Goal: Transaction & Acquisition: Purchase product/service

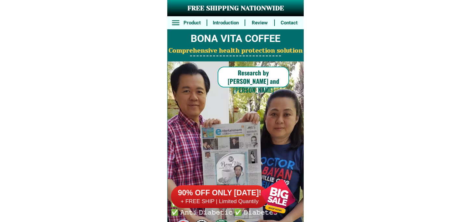
drag, startPoint x: 271, startPoint y: 187, endPoint x: 267, endPoint y: 179, distance: 8.9
click at [271, 187] on div at bounding box center [278, 196] width 51 height 51
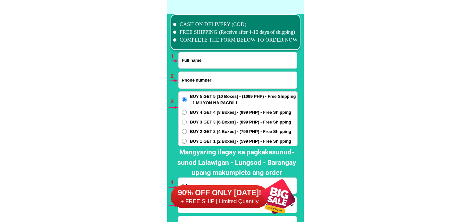
scroll to position [4775, 0]
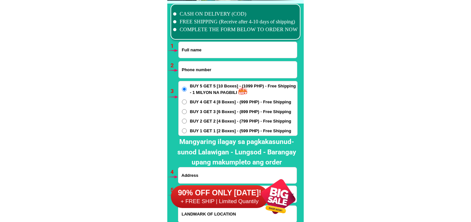
drag, startPoint x: 205, startPoint y: 54, endPoint x: 207, endPoint y: 57, distance: 3.3
click at [205, 54] on input "Input full_name" at bounding box center [238, 50] width 118 height 16
paste input "[PERSON_NAME]"
type input "[PERSON_NAME]"
click at [208, 63] on input "Input phone_number" at bounding box center [238, 69] width 118 height 17
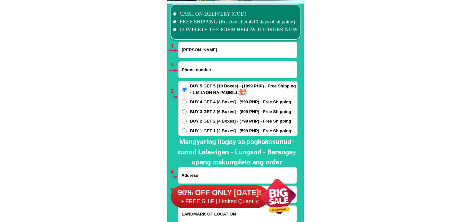
paste input "09480311739"
type input "09480311739"
click at [213, 121] on span "BUY 2 GET 2 [4 Boxes] - (799 PHP) - Free Shipping" at bounding box center [240, 121] width 101 height 6
click at [187, 121] on input "BUY 2 GET 2 [4 Boxes] - (799 PHP) - Free Shipping" at bounding box center [184, 121] width 5 height 5
radio input "true"
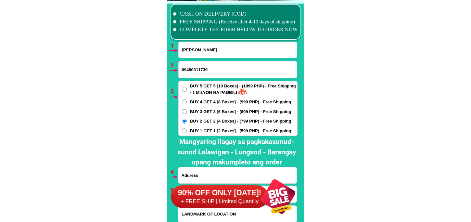
scroll to position [4811, 0]
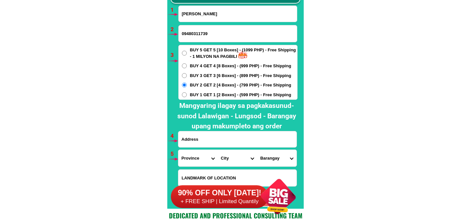
click at [207, 134] on input "Input address" at bounding box center [237, 139] width 118 height 16
paste input "block [STREET_ADDRESS] [GEOGRAPHIC_DATA], [GEOGRAPHIC_DATA] Landmark: Green Arc…"
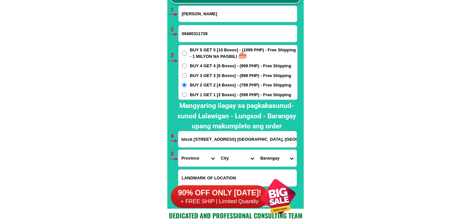
scroll to position [0, 81]
type input "block [STREET_ADDRESS] [GEOGRAPHIC_DATA], [GEOGRAPHIC_DATA] Landmark: Green Arc…"
drag, startPoint x: 193, startPoint y: 162, endPoint x: 198, endPoint y: 151, distance: 12.4
click at [193, 162] on select "Province [GEOGRAPHIC_DATA] [GEOGRAPHIC_DATA][PERSON_NAME][GEOGRAPHIC_DATA][GEOG…" at bounding box center [197, 158] width 39 height 17
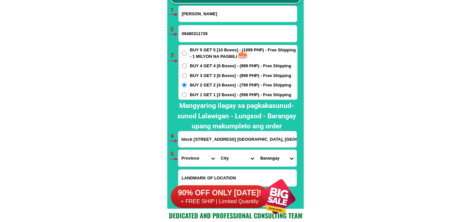
select select "63_219"
click at [178, 150] on select "Province [GEOGRAPHIC_DATA] [GEOGRAPHIC_DATA][PERSON_NAME][GEOGRAPHIC_DATA][GEOG…" at bounding box center [197, 158] width 39 height 17
drag, startPoint x: 233, startPoint y: 164, endPoint x: 232, endPoint y: 150, distance: 13.6
click at [232, 162] on select "City [GEOGRAPHIC_DATA] [GEOGRAPHIC_DATA] [GEOGRAPHIC_DATA] [GEOGRAPHIC_DATA]-ci…" at bounding box center [237, 158] width 39 height 17
select select "63_2198465"
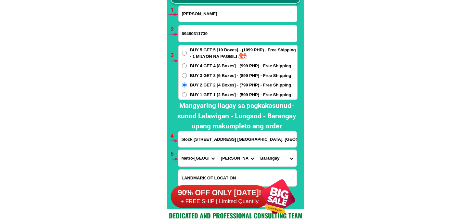
click at [218, 150] on select "City [GEOGRAPHIC_DATA] [GEOGRAPHIC_DATA] [GEOGRAPHIC_DATA] [GEOGRAPHIC_DATA]-ci…" at bounding box center [237, 158] width 39 height 17
click at [277, 157] on select "[GEOGRAPHIC_DATA][PERSON_NAME] dos [PERSON_NAME] [GEOGRAPHIC_DATA] [DEMOGRAPHIC…" at bounding box center [276, 158] width 39 height 17
click at [289, 150] on select "[GEOGRAPHIC_DATA][PERSON_NAME] dos [PERSON_NAME] [GEOGRAPHIC_DATA] [DEMOGRAPHIC…" at bounding box center [276, 158] width 39 height 17
click at [271, 157] on select "[GEOGRAPHIC_DATA][PERSON_NAME] dos [PERSON_NAME] [GEOGRAPHIC_DATA] [DEMOGRAPHIC…" at bounding box center [276, 158] width 39 height 17
select select "63_21984658872"
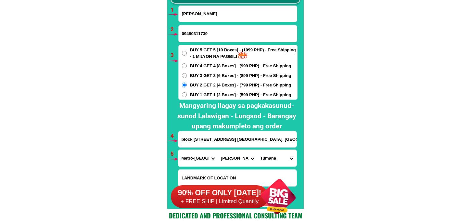
click at [257, 150] on select "[GEOGRAPHIC_DATA][PERSON_NAME] dos [PERSON_NAME] [GEOGRAPHIC_DATA] [DEMOGRAPHIC…" at bounding box center [276, 158] width 39 height 17
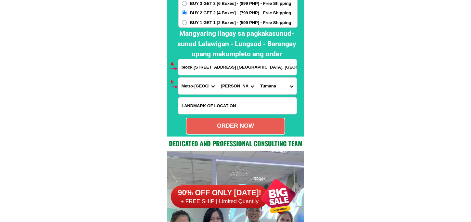
click at [241, 126] on div "ORDER NOW" at bounding box center [235, 125] width 98 height 9
type input "[PERSON_NAME]"
radio input "true"
